Goal: Transaction & Acquisition: Purchase product/service

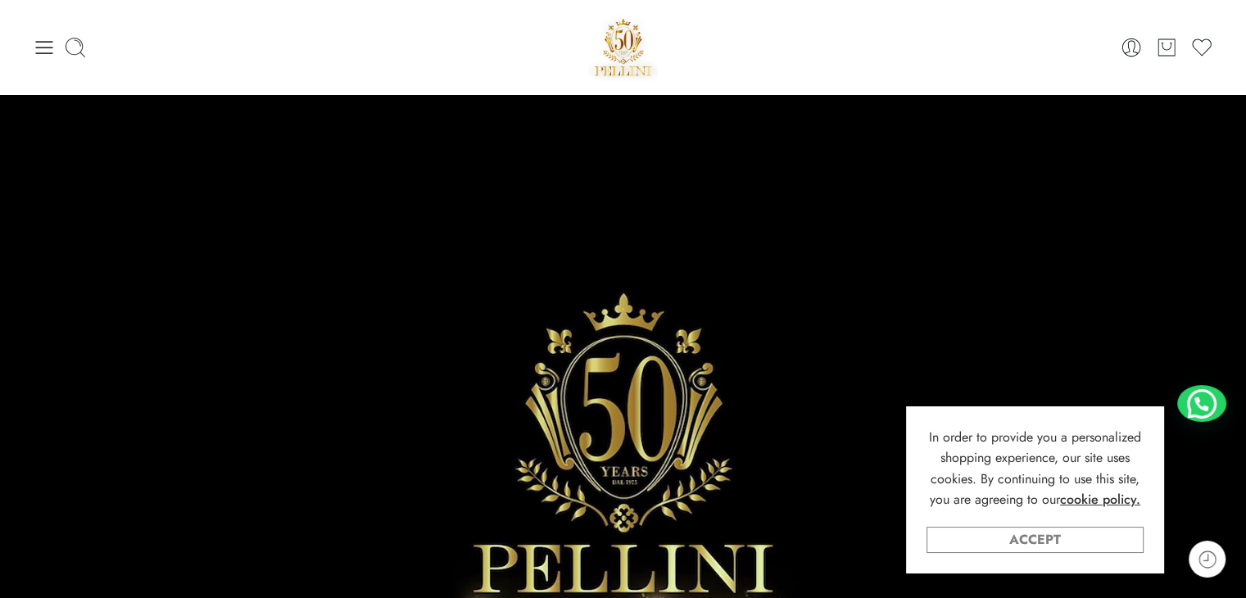
click at [967, 535] on link "Accept" at bounding box center [1034, 540] width 217 height 26
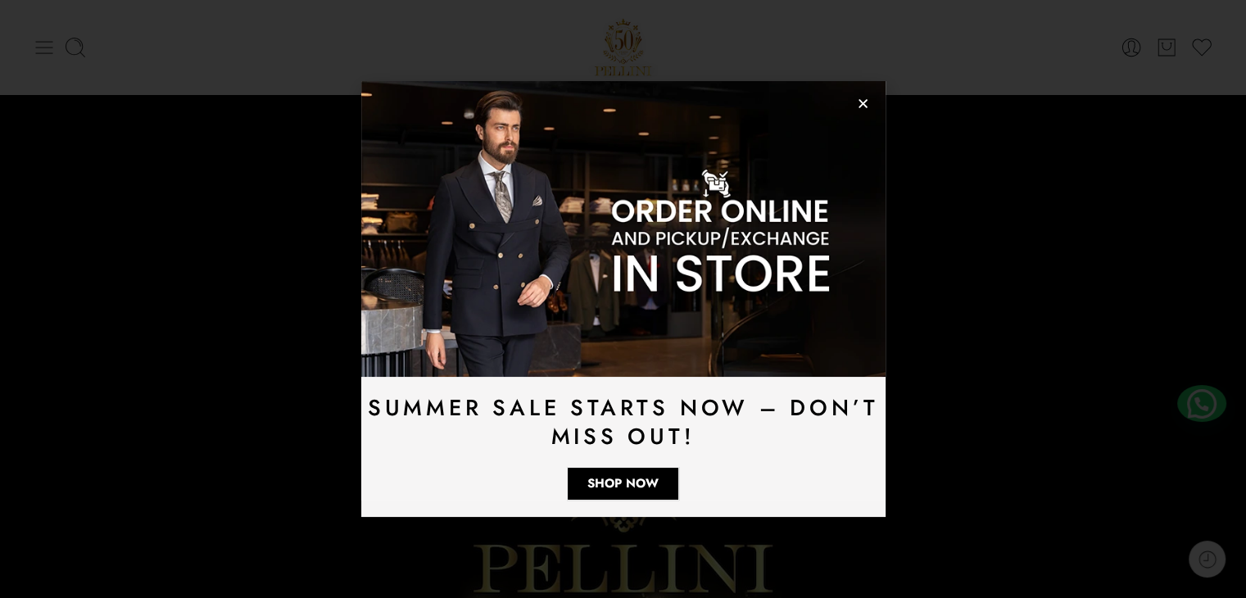
click at [34, 54] on icon at bounding box center [44, 47] width 23 height 23
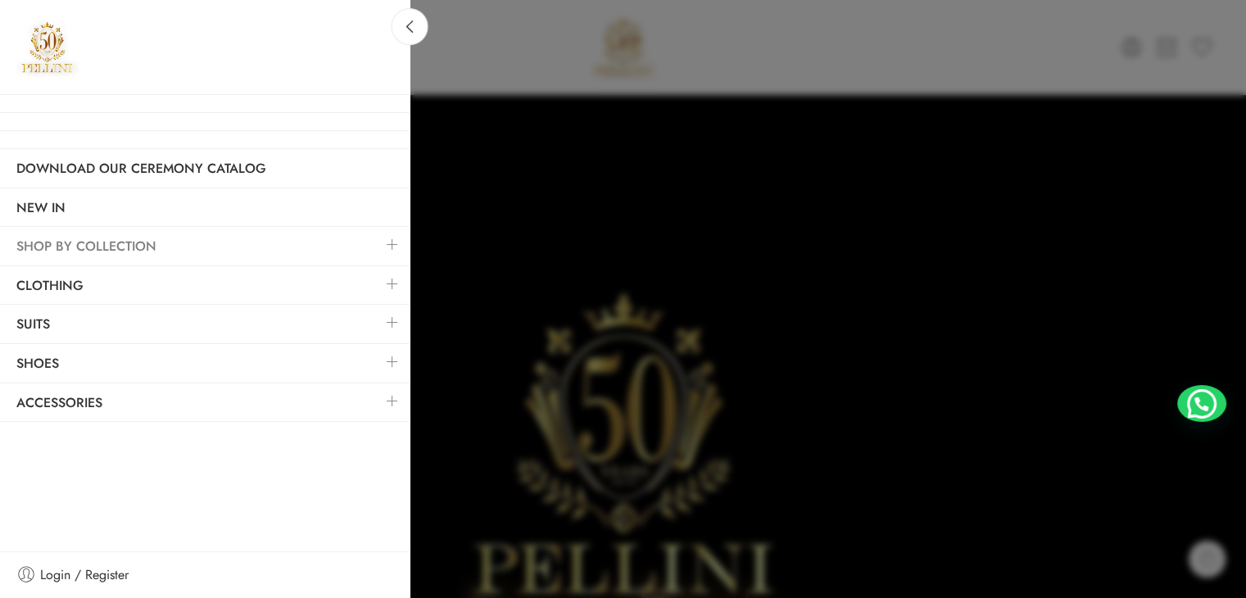
click at [175, 244] on link "SHOP BY COLLECTION" at bounding box center [205, 247] width 410 height 38
click at [388, 287] on link at bounding box center [392, 283] width 34 height 35
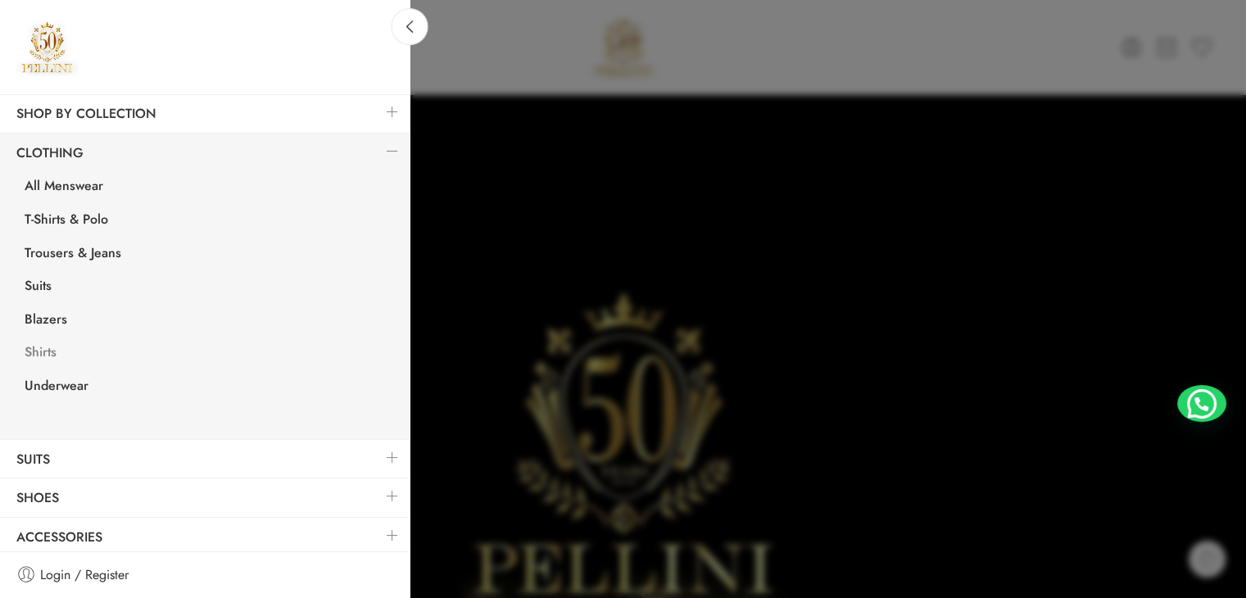
scroll to position [135, 0]
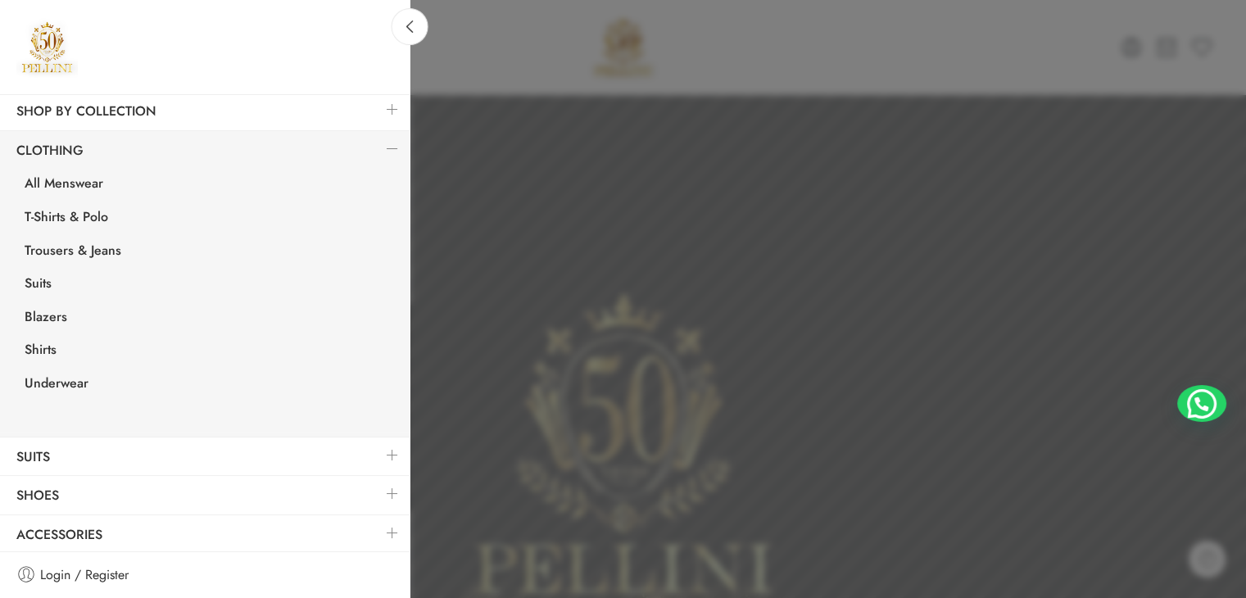
drag, startPoint x: 553, startPoint y: 66, endPoint x: 602, endPoint y: 57, distance: 50.0
click at [554, 66] on div at bounding box center [623, 299] width 1246 height 598
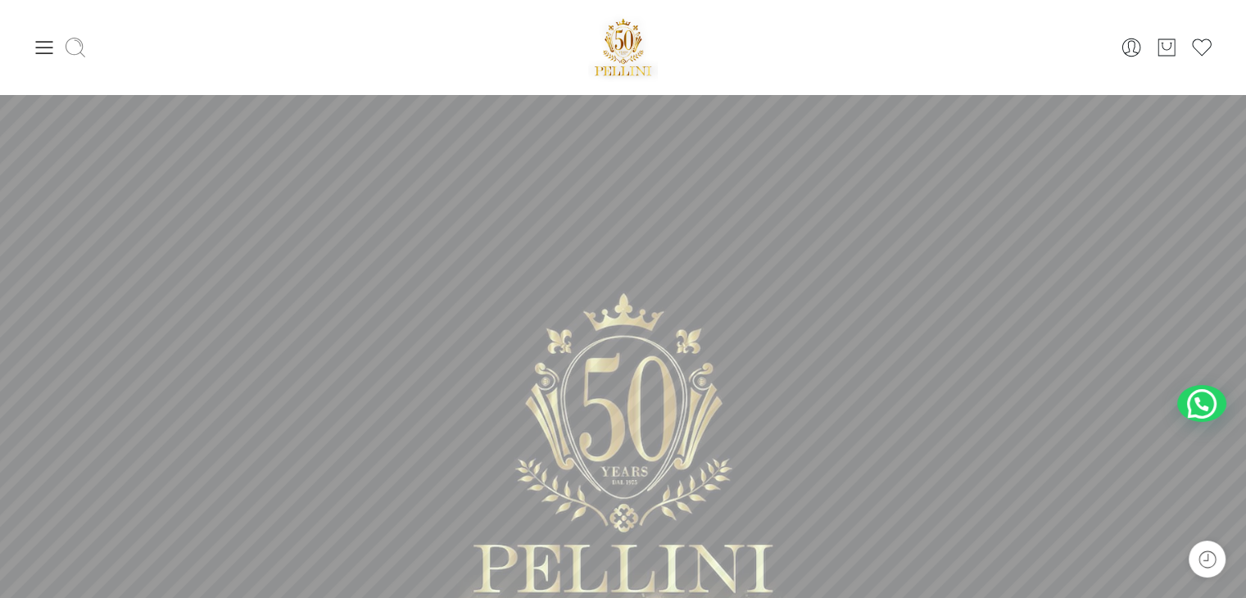
click at [75, 49] on icon at bounding box center [75, 47] width 23 height 23
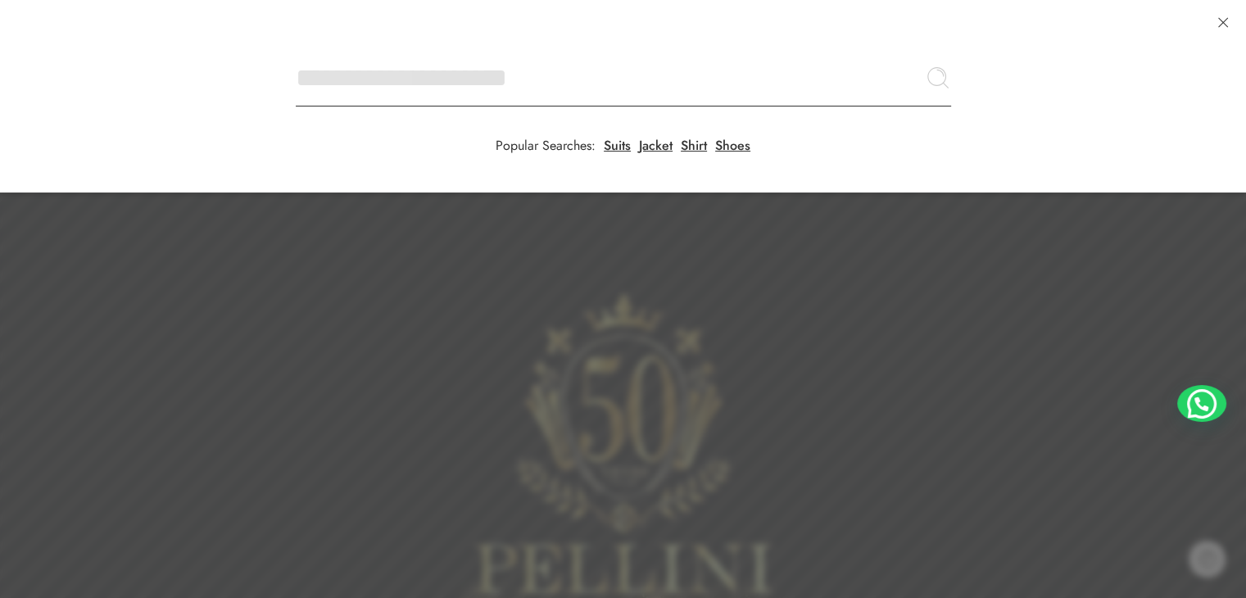
click at [296, 49] on input "Search here" at bounding box center [623, 77] width 655 height 57
click at [360, 66] on input "Search here" at bounding box center [623, 77] width 655 height 57
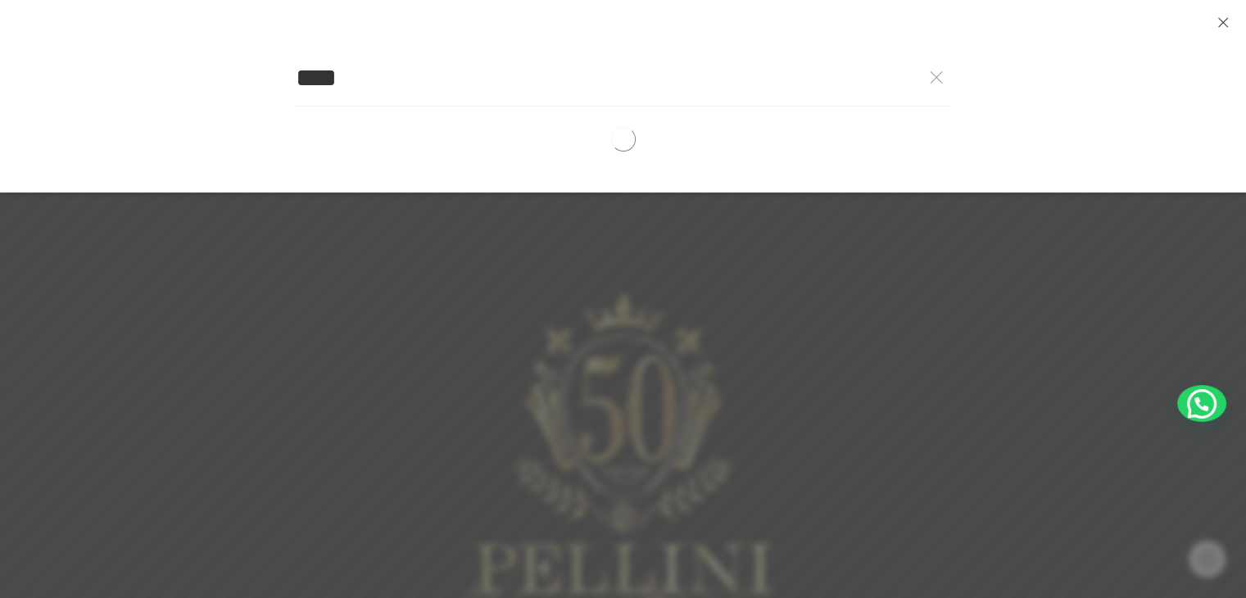
type input "****"
click button "Search" at bounding box center [0, 0] width 0 height 0
